Goal: Information Seeking & Learning: Learn about a topic

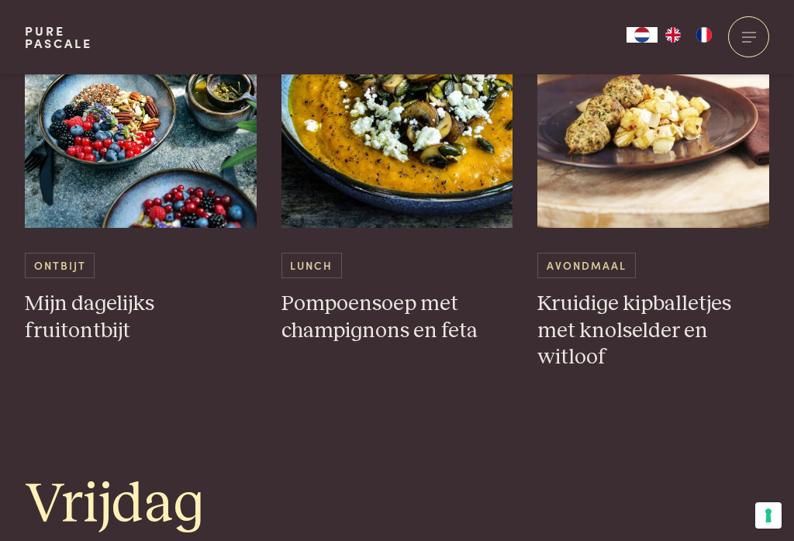
scroll to position [2897, 0]
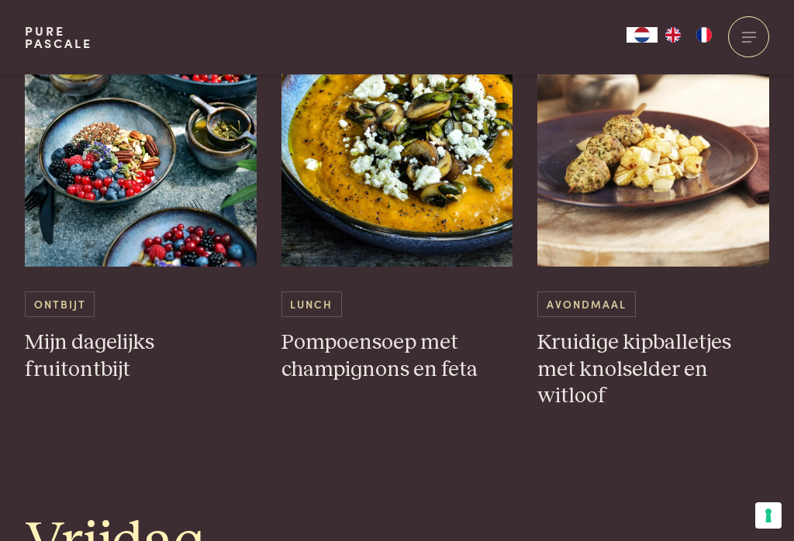
click at [165, 154] on img at bounding box center [141, 112] width 232 height 310
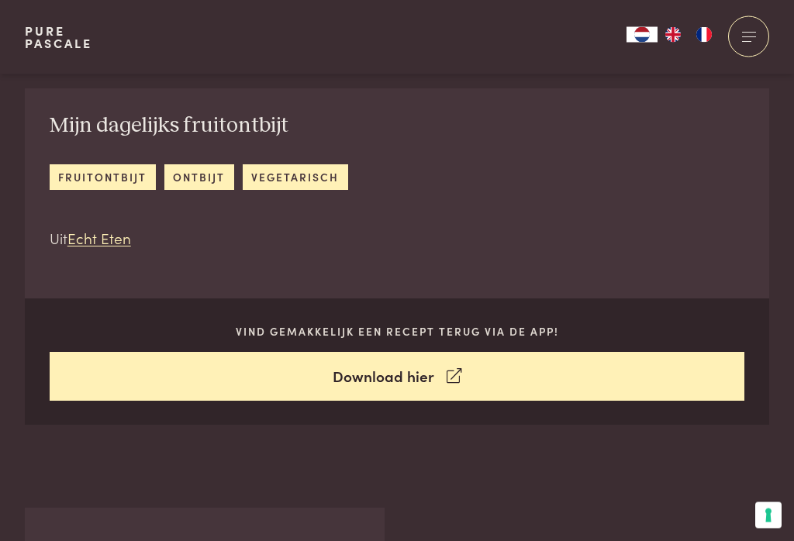
scroll to position [504, 0]
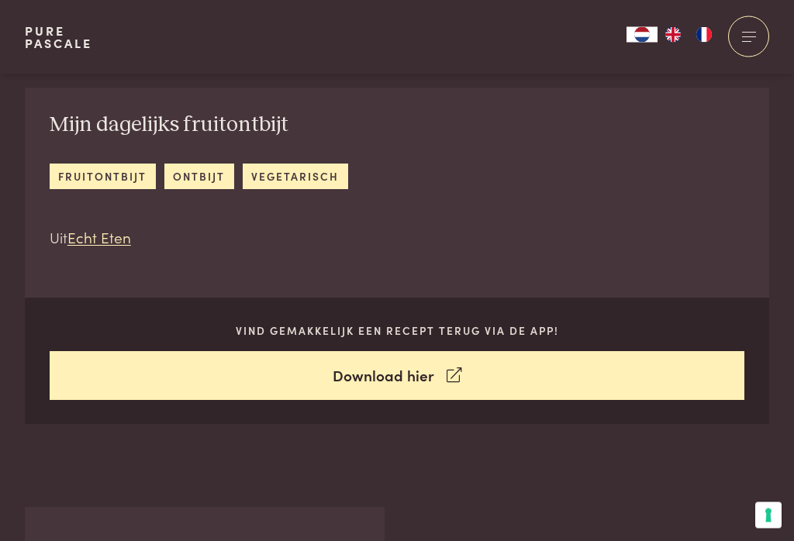
click at [198, 172] on link "ontbijt" at bounding box center [199, 177] width 70 height 26
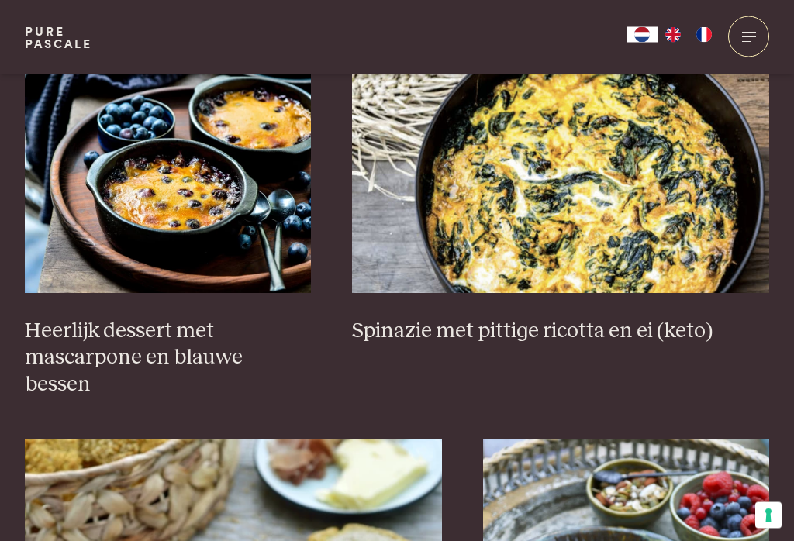
scroll to position [2414, 0]
click at [639, 181] on img at bounding box center [560, 138] width 417 height 310
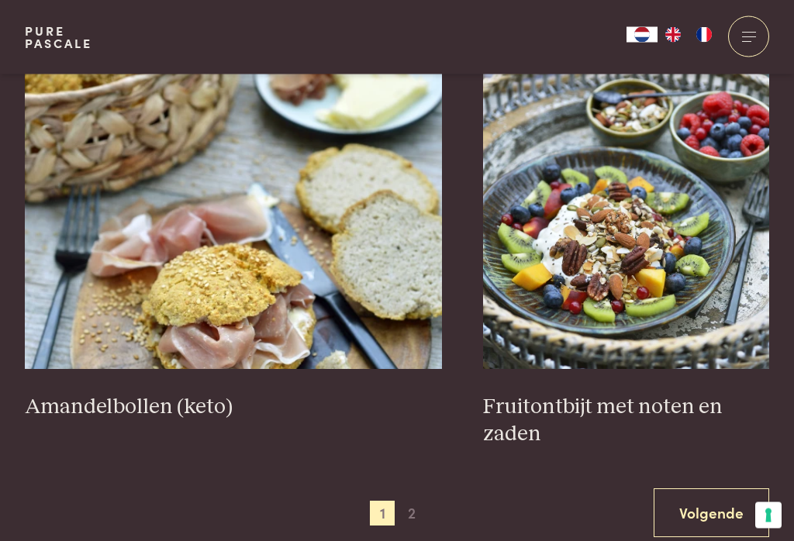
scroll to position [2795, 0]
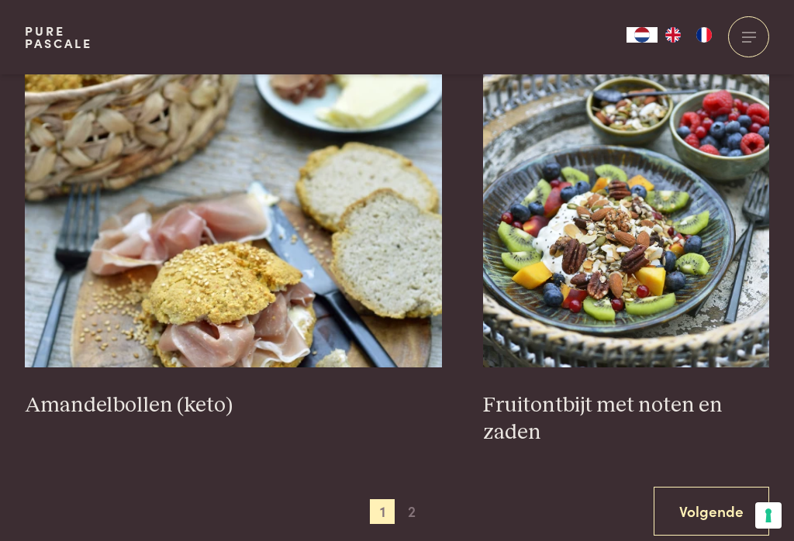
click at [227, 245] on img at bounding box center [233, 212] width 417 height 310
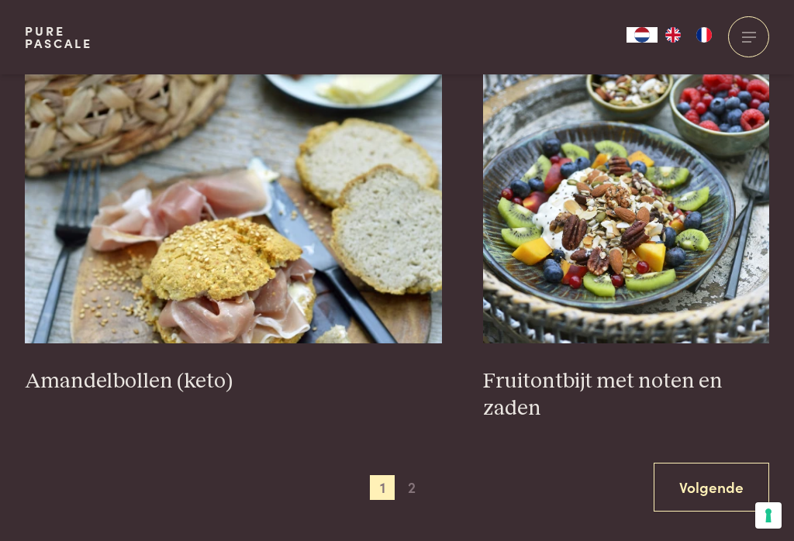
click at [678, 177] on img at bounding box center [626, 188] width 286 height 310
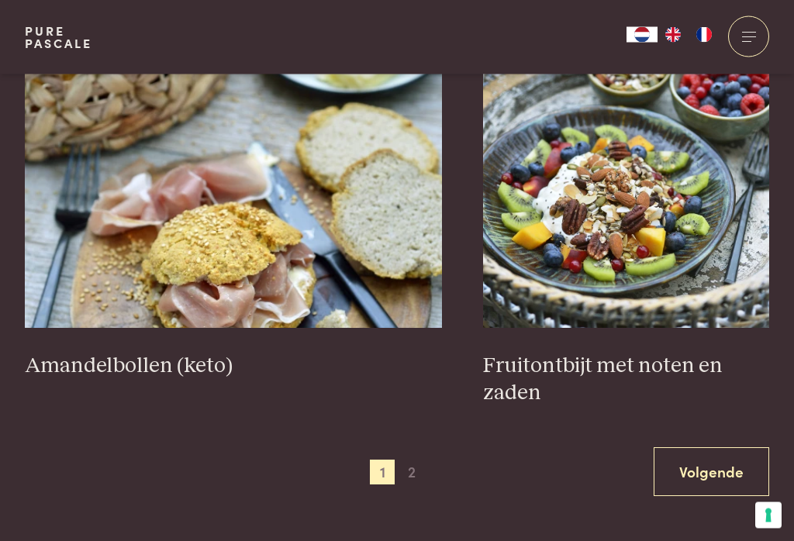
scroll to position [2835, 0]
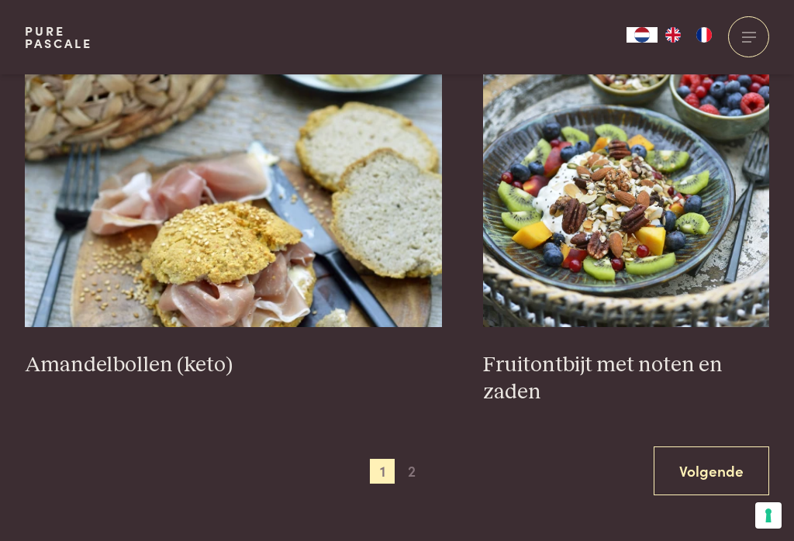
click at [690, 446] on link "Volgende" at bounding box center [710, 470] width 115 height 49
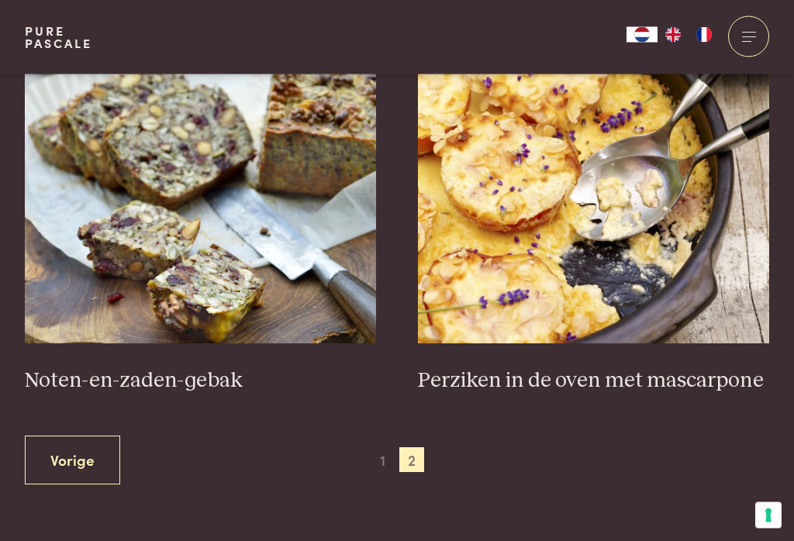
scroll to position [646, 0]
click at [518, 252] on img at bounding box center [594, 188] width 352 height 310
click at [535, 236] on img at bounding box center [594, 188] width 352 height 310
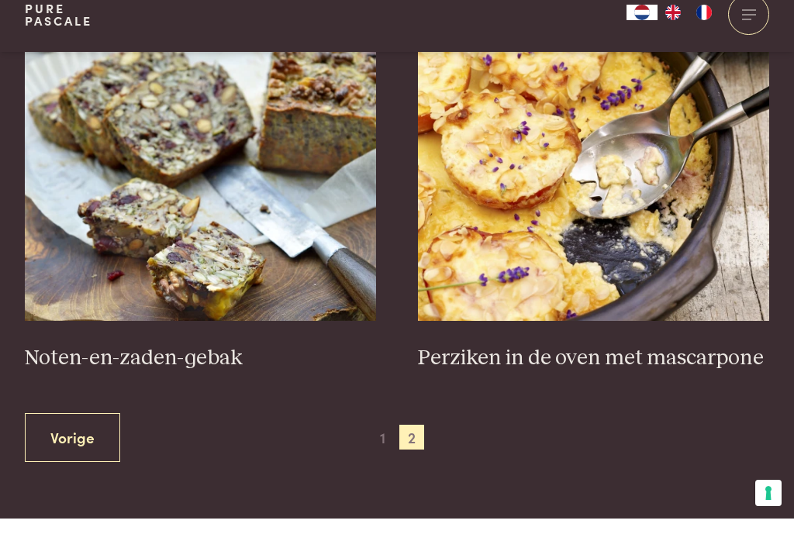
scroll to position [670, 0]
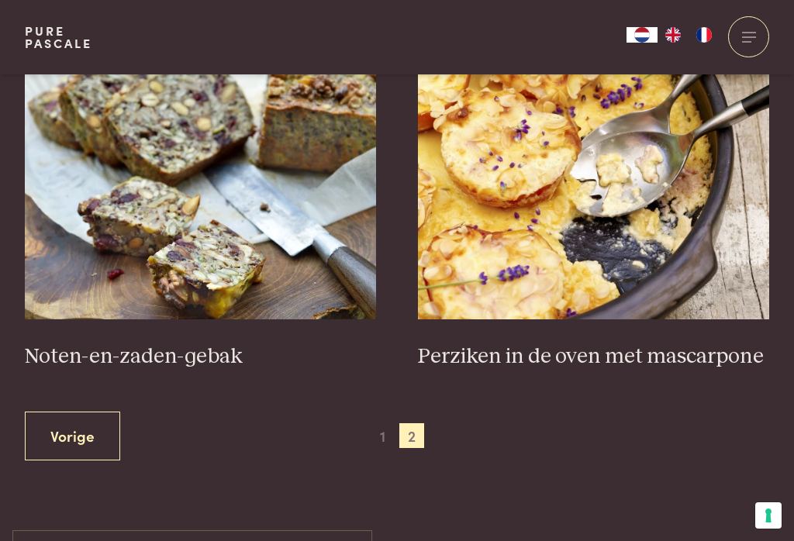
click at [135, 177] on img at bounding box center [201, 164] width 352 height 310
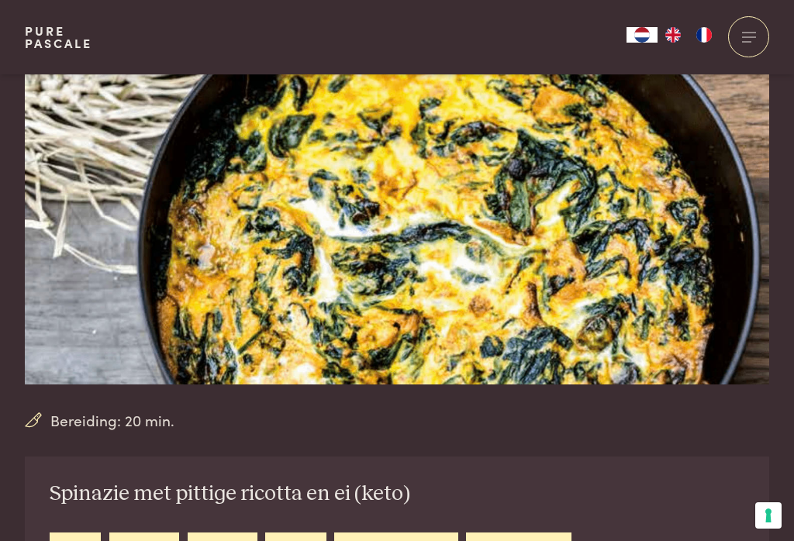
scroll to position [58, 0]
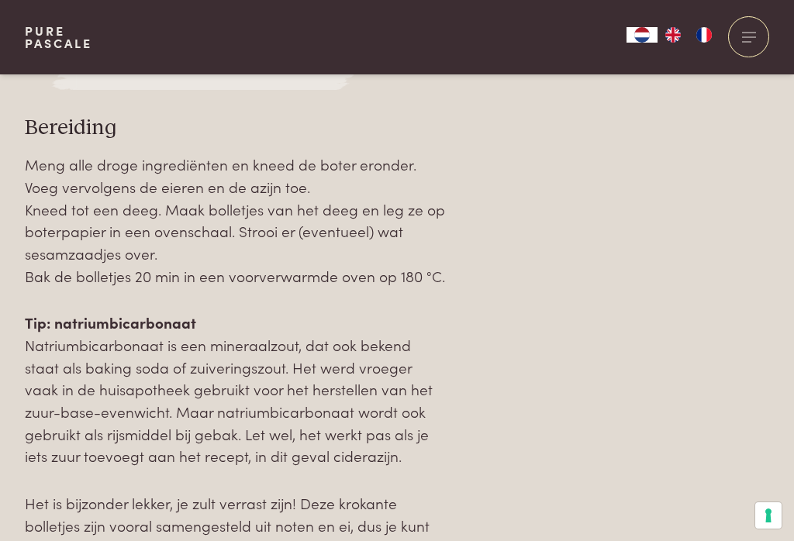
scroll to position [1585, 0]
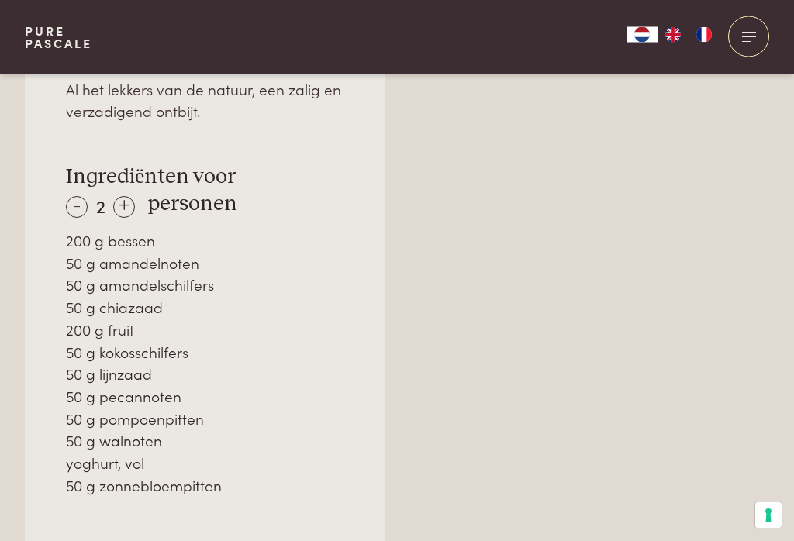
scroll to position [1031, 0]
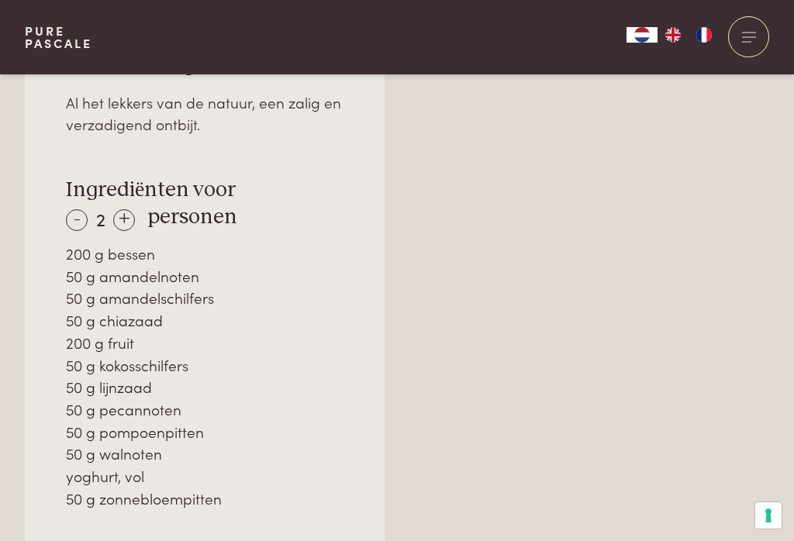
click at [81, 212] on div "-" at bounding box center [77, 220] width 22 height 22
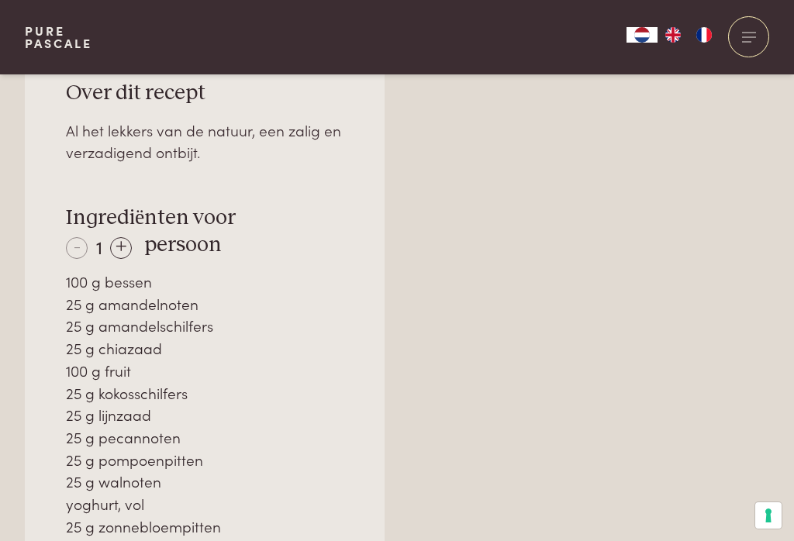
scroll to position [1001, 0]
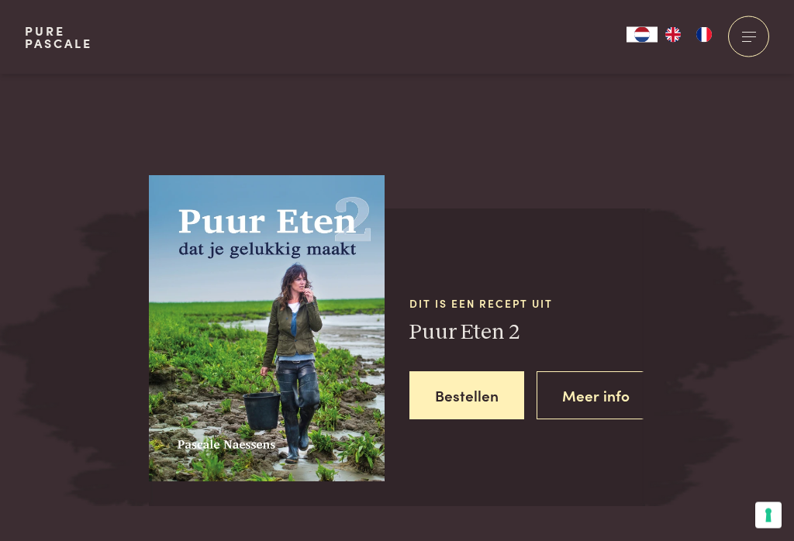
scroll to position [2164, 0]
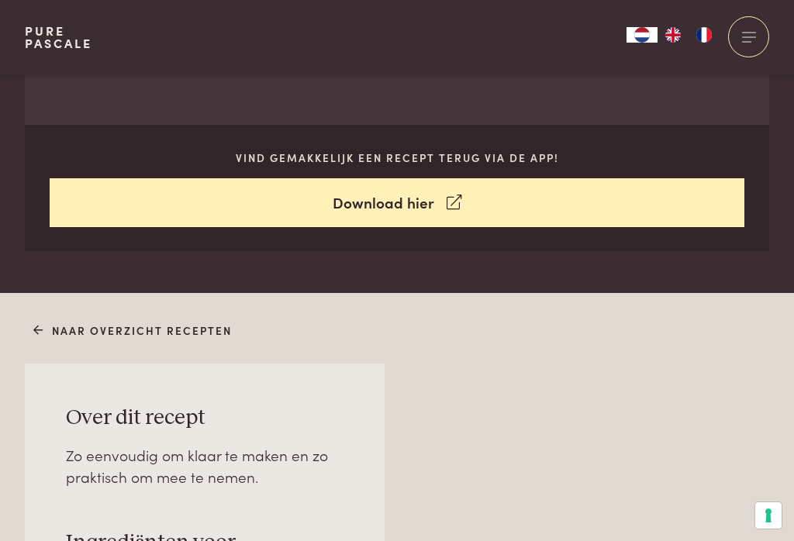
scroll to position [672, 0]
